Goal: Book appointment/travel/reservation

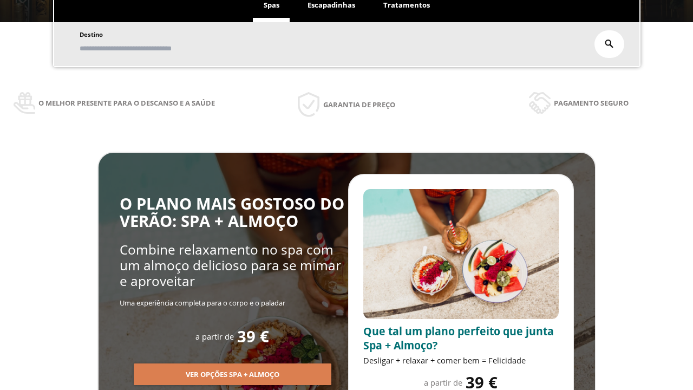
scroll to position [184, 0]
click at [331, 5] on span "Escapadinhas" at bounding box center [331, 5] width 48 height 10
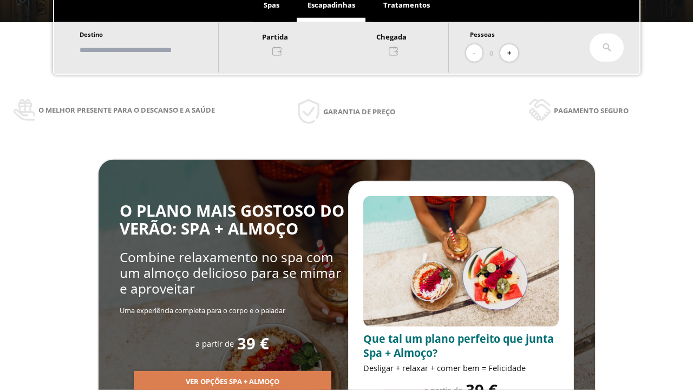
click at [153, 50] on input "text" at bounding box center [143, 50] width 135 height 19
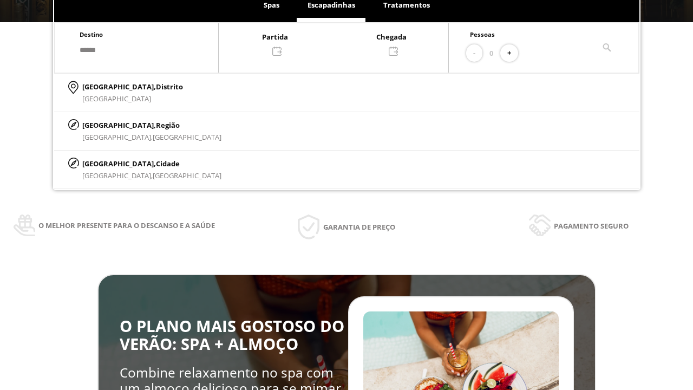
type input "******"
click at [108, 163] on p "[GEOGRAPHIC_DATA], Cidade" at bounding box center [151, 163] width 139 height 12
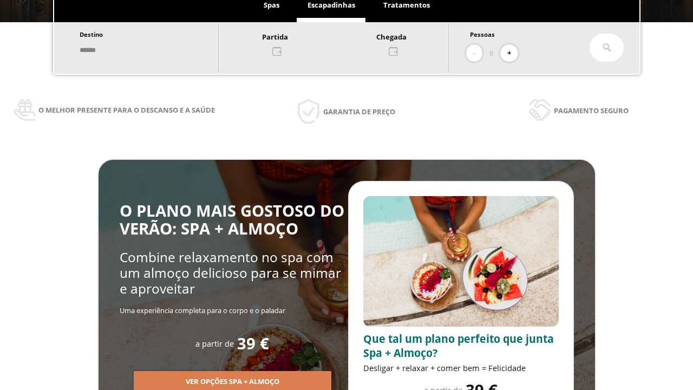
click at [344, 43] on div at bounding box center [333, 43] width 229 height 26
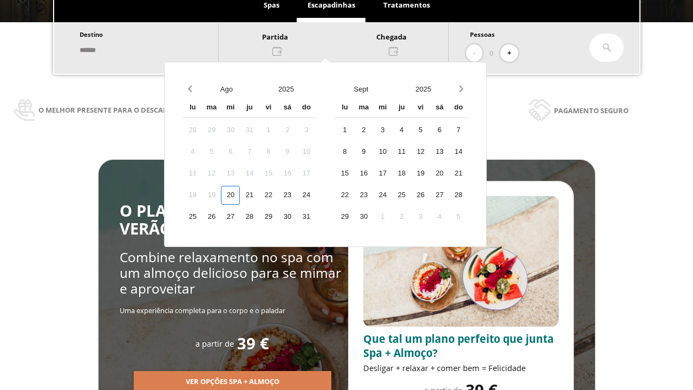
scroll to position [0, 0]
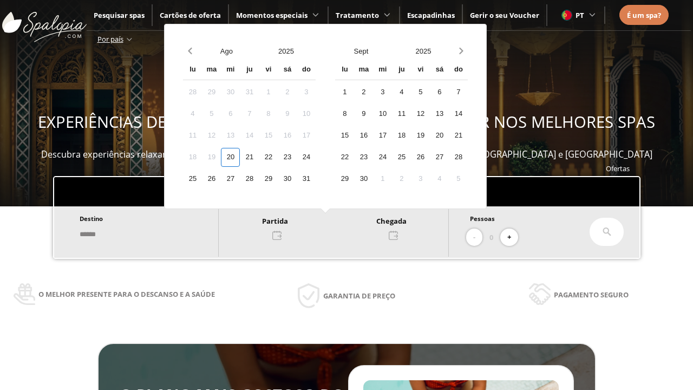
click at [278, 157] on div "22" at bounding box center [268, 157] width 19 height 19
click at [297, 157] on div "23" at bounding box center [287, 157] width 19 height 19
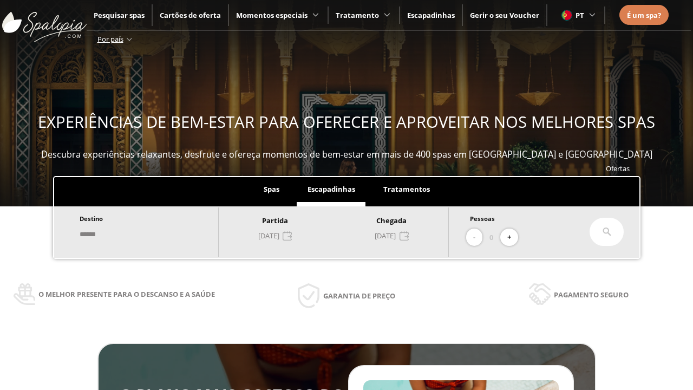
click at [513, 237] on button "+" at bounding box center [509, 237] width 18 height 18
click at [607, 232] on icon at bounding box center [606, 231] width 9 height 9
